Goal: Task Accomplishment & Management: Manage account settings

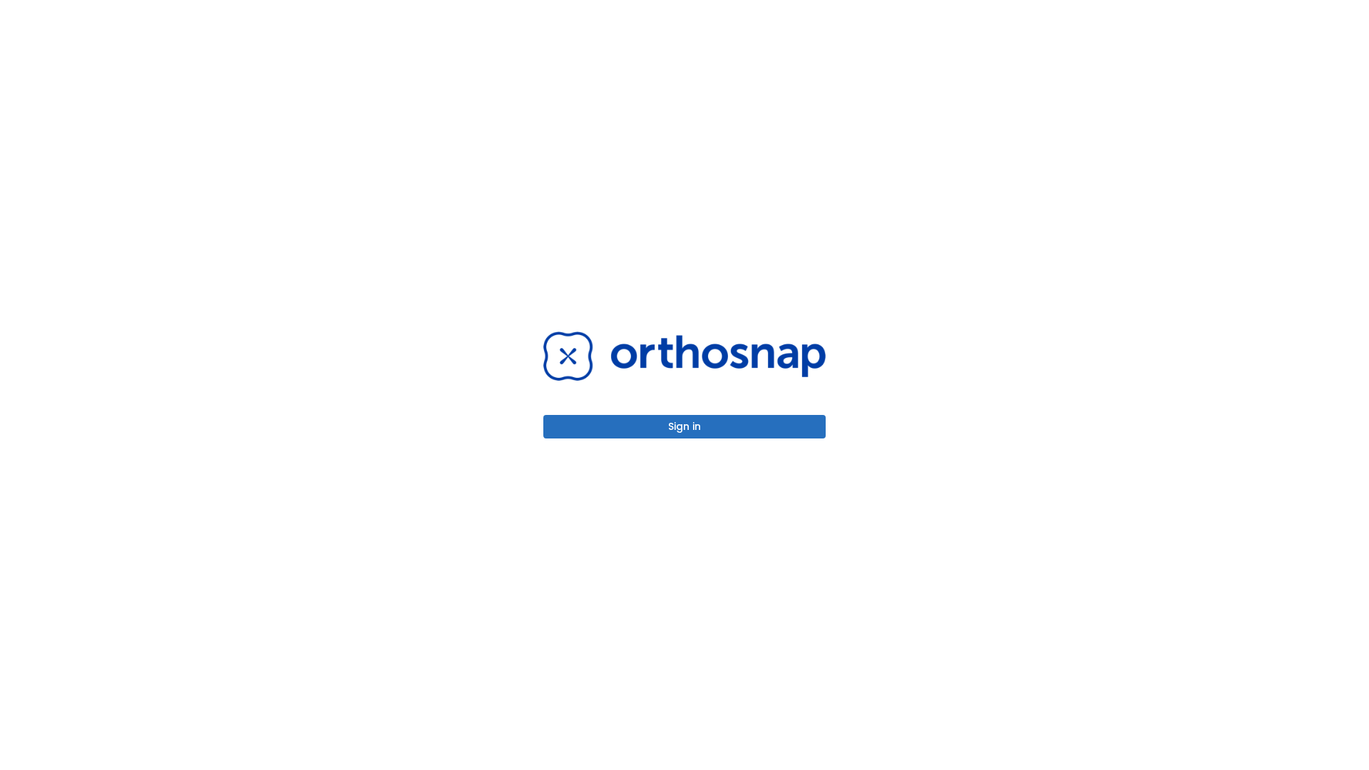
click at [684, 426] on button "Sign in" at bounding box center [684, 427] width 282 height 24
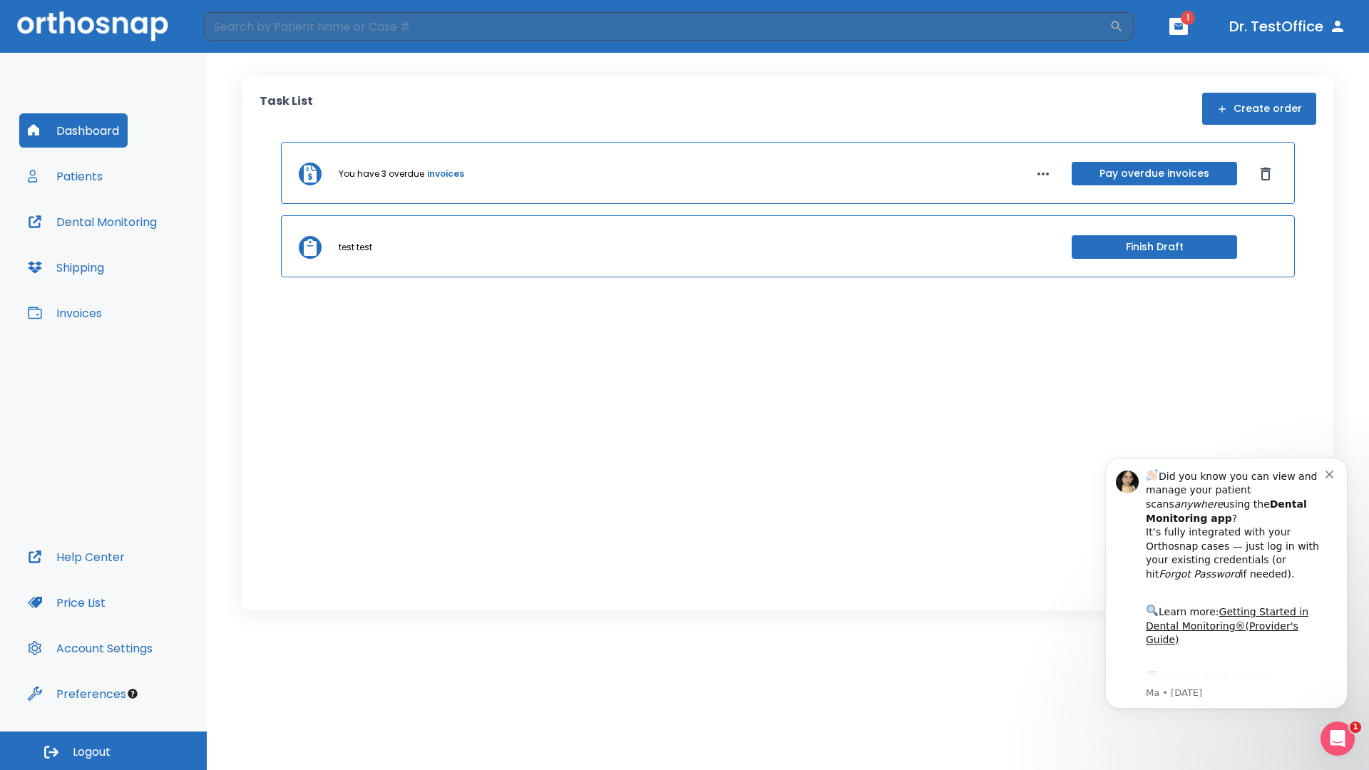
click at [103, 751] on span "Logout" at bounding box center [92, 752] width 38 height 16
